Goal: Task Accomplishment & Management: Use online tool/utility

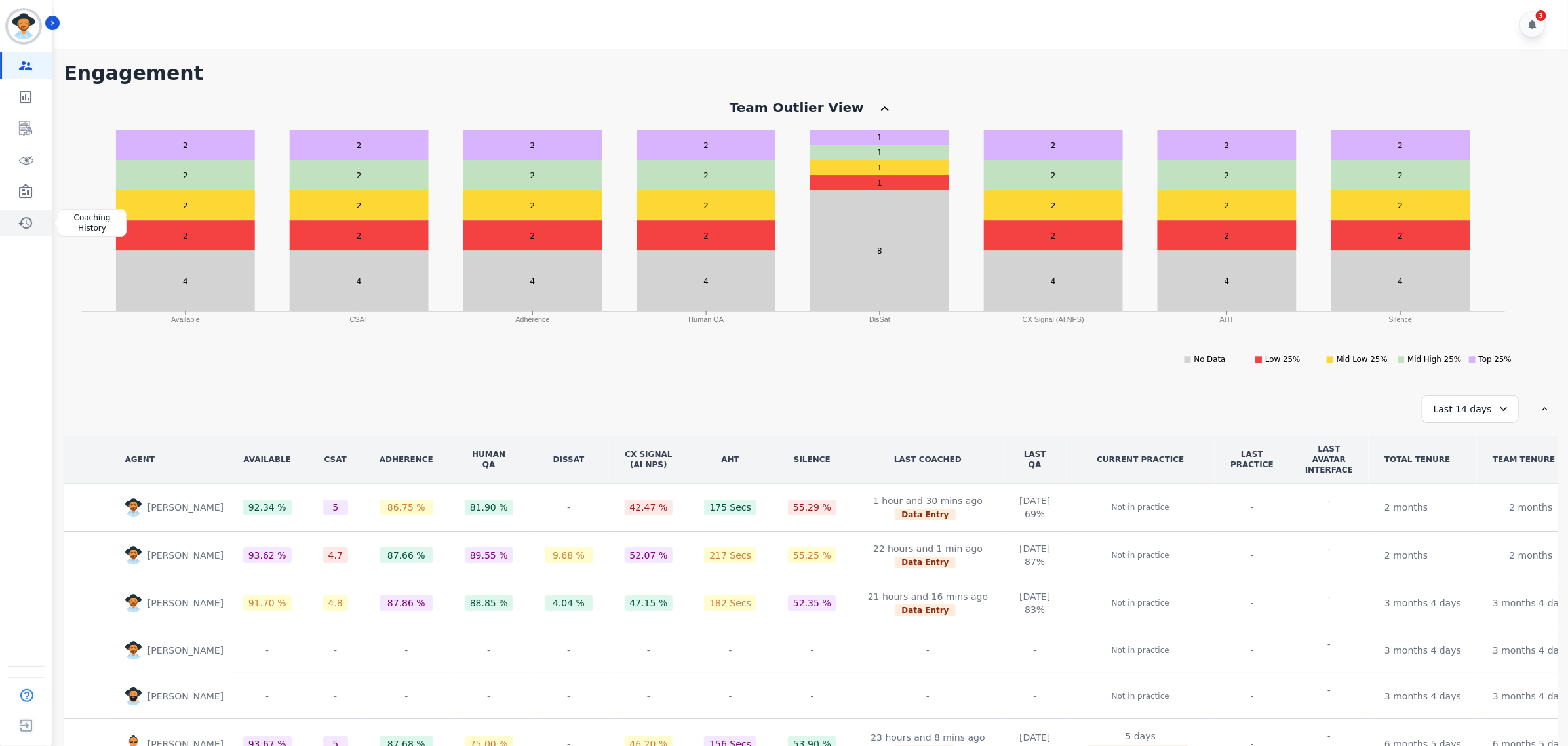
click at [12, 222] on link "Sidebar" at bounding box center [27, 223] width 51 height 26
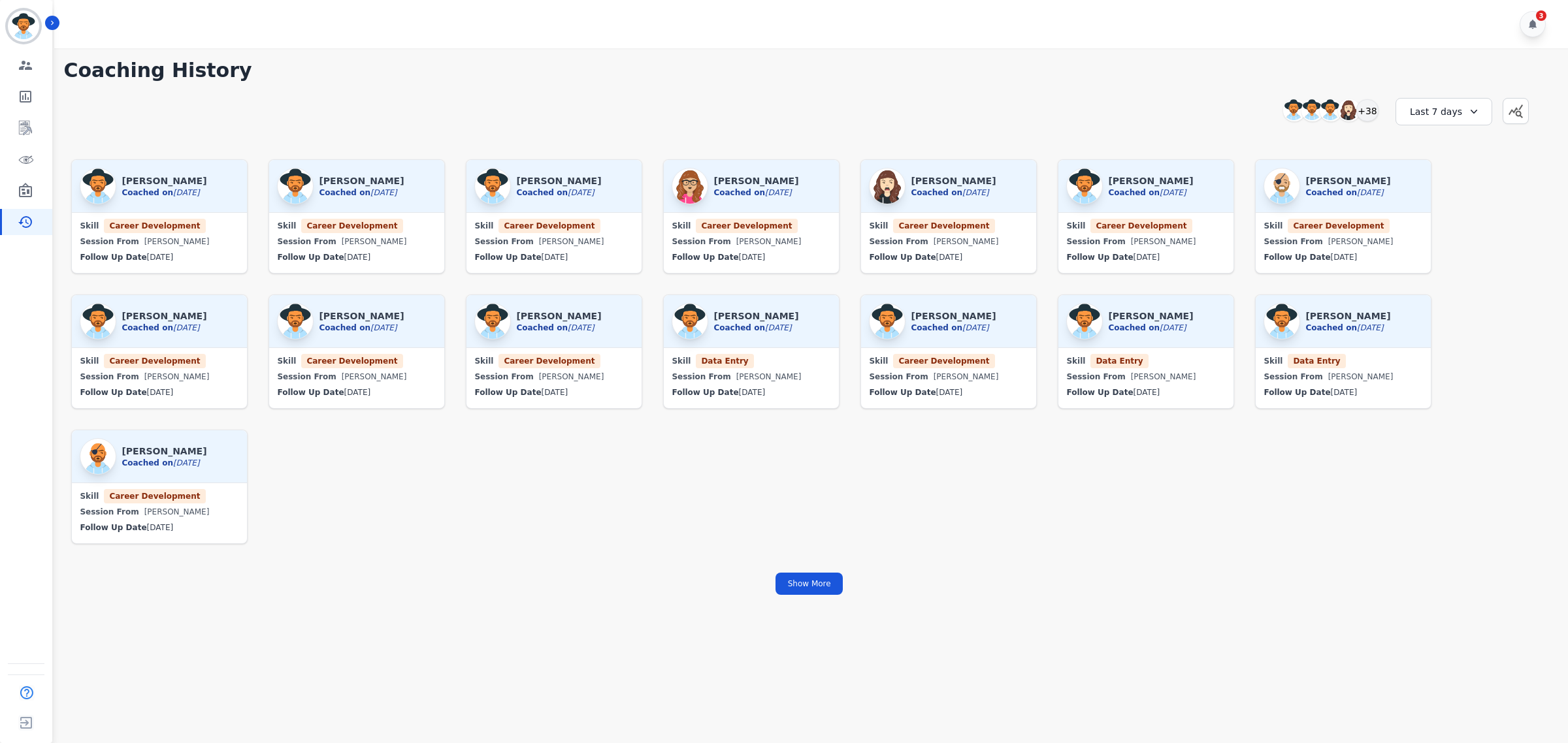
click at [1468, 115] on icon at bounding box center [1474, 112] width 13 height 13
click at [1444, 141] on li "Custom" at bounding box center [1452, 144] width 66 height 13
click at [1470, 147] on input "**********" at bounding box center [1443, 149] width 79 height 22
type input "**********"
click at [1445, 211] on button "Apply" at bounding box center [1442, 207] width 47 height 22
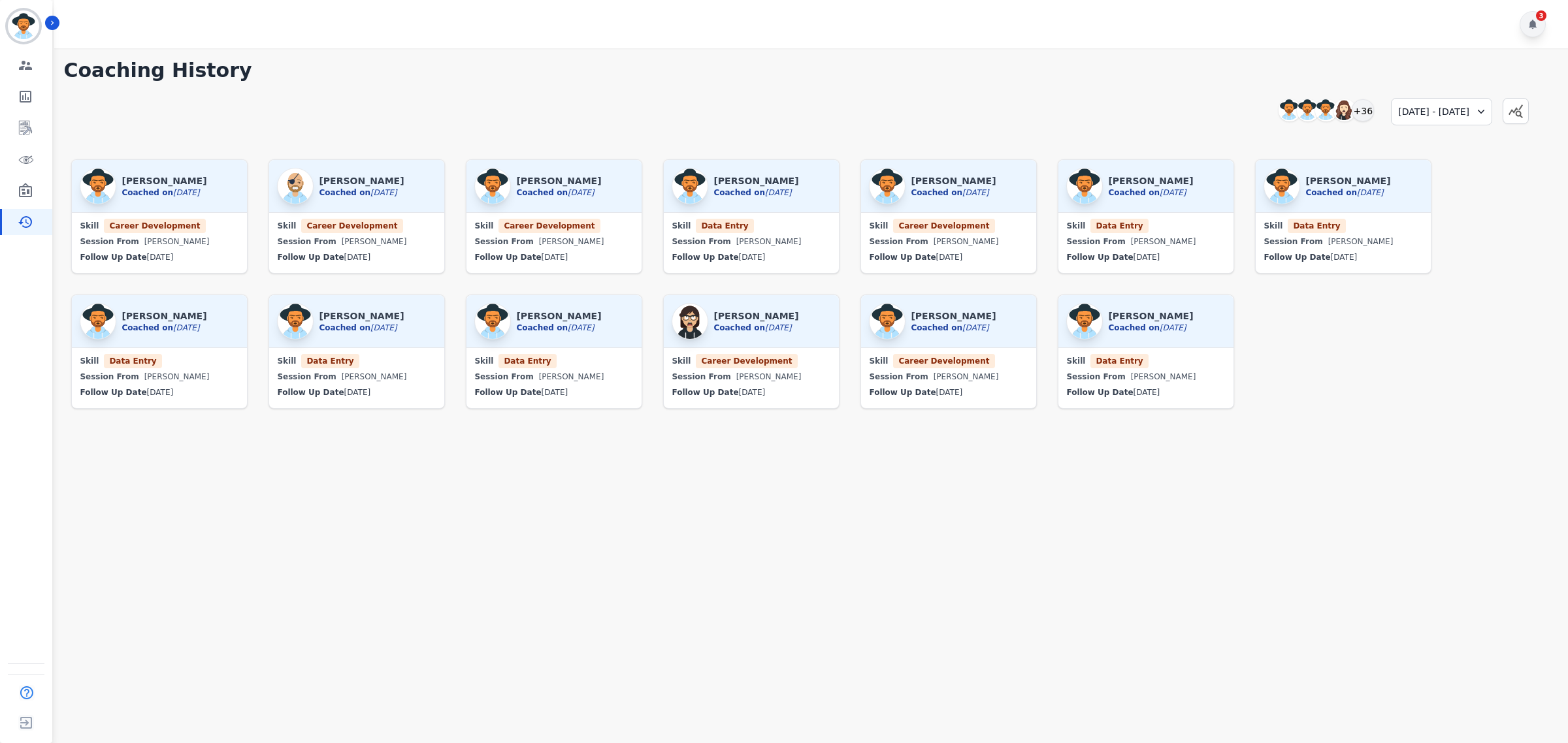
click at [1532, 27] on icon at bounding box center [1532, 24] width 8 height 9
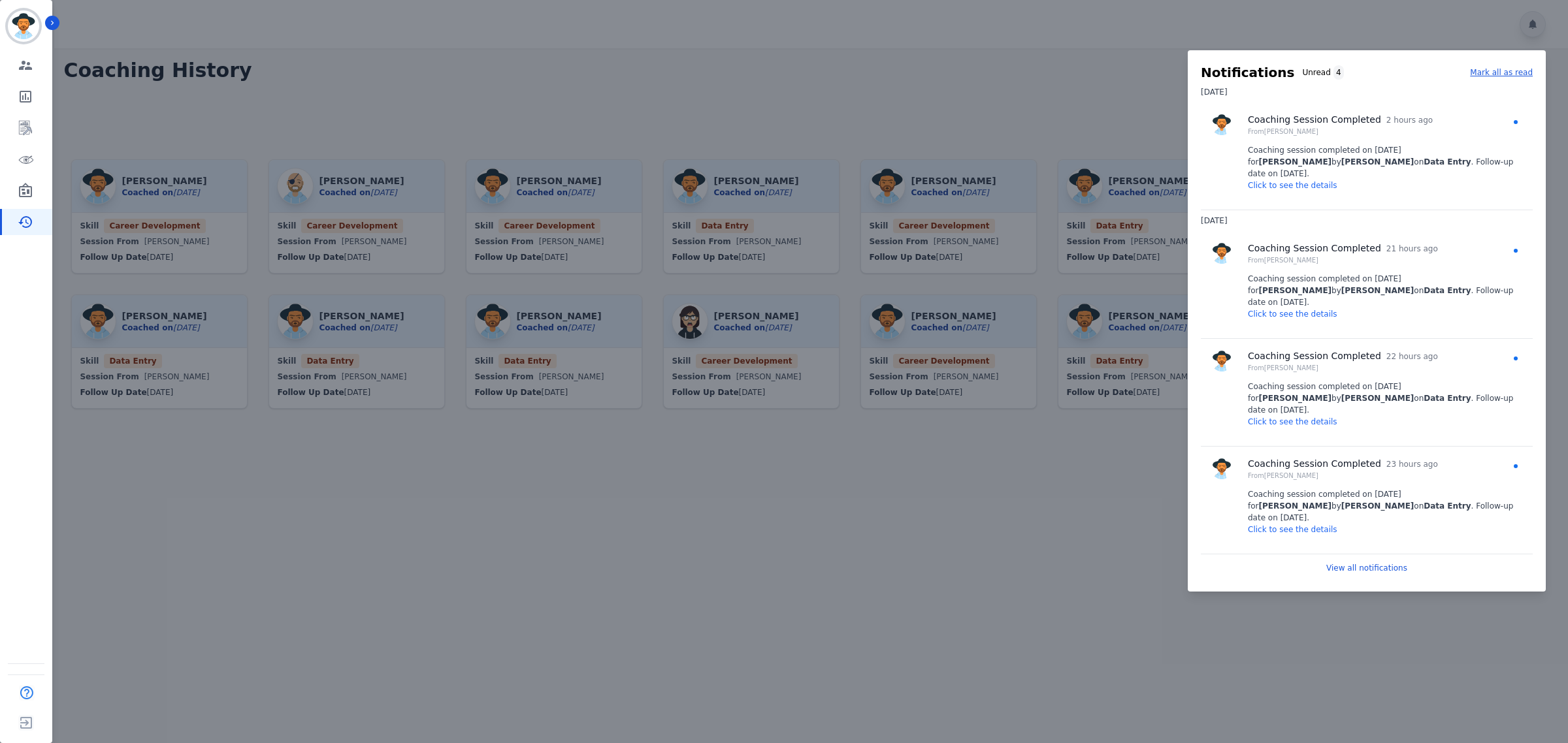
click at [1532, 27] on div at bounding box center [784, 371] width 1568 height 743
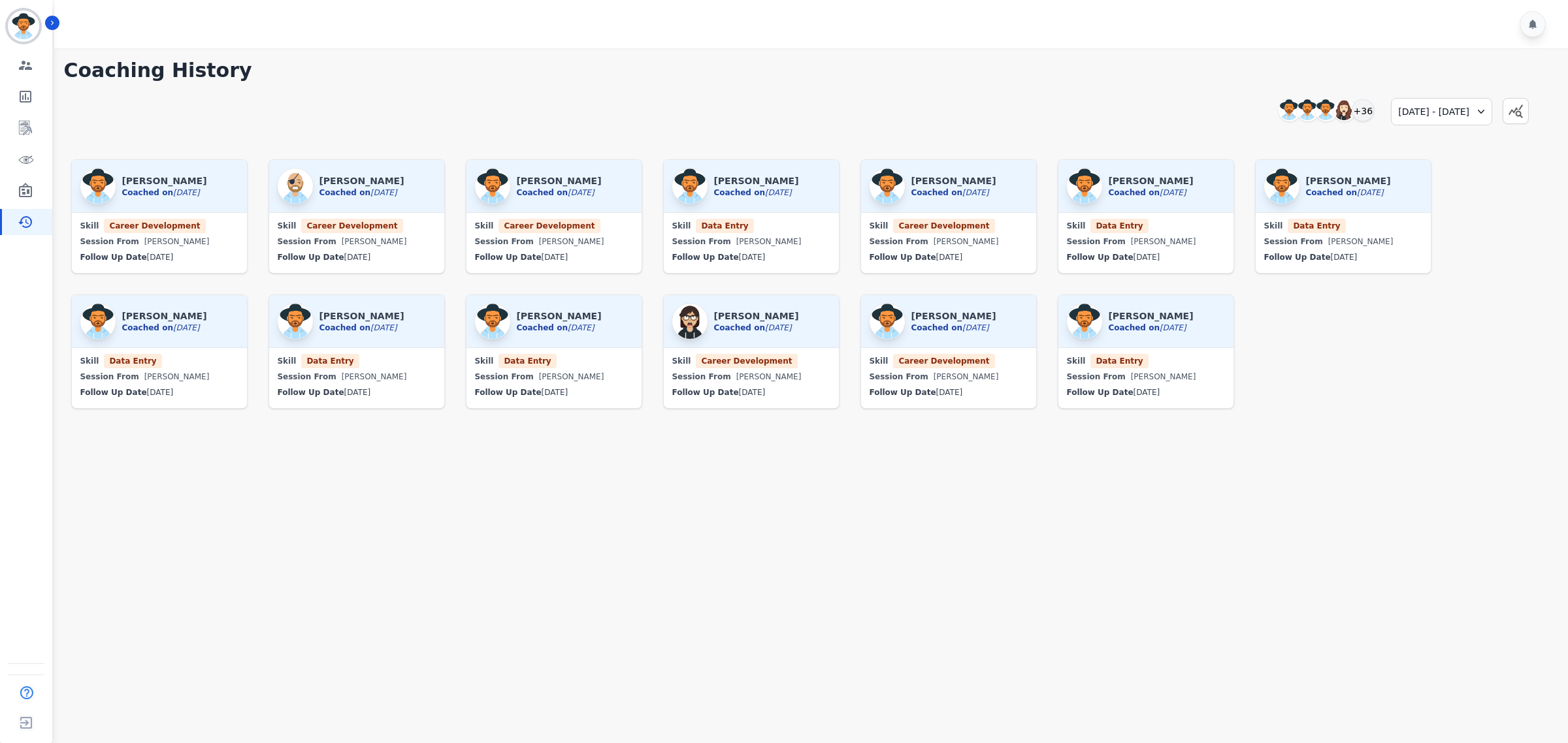
click at [1274, 386] on div "[PERSON_NAME] Coached on [DATE] Skill Career Development Session From [PERSON_N…" at bounding box center [809, 306] width 1491 height 310
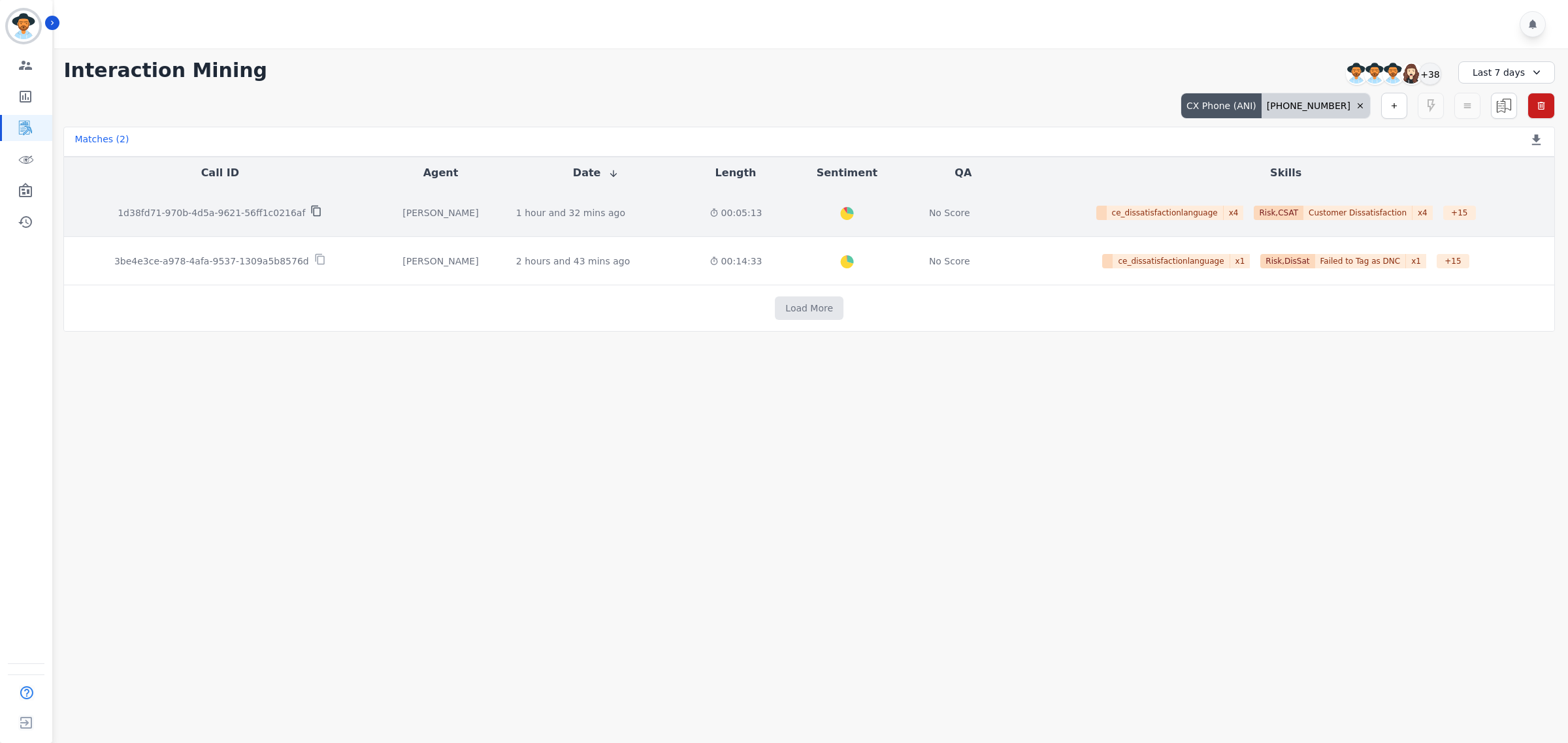
click at [310, 214] on icon at bounding box center [316, 211] width 12 height 12
click at [310, 213] on icon at bounding box center [316, 211] width 12 height 12
